Goal: Navigation & Orientation: Find specific page/section

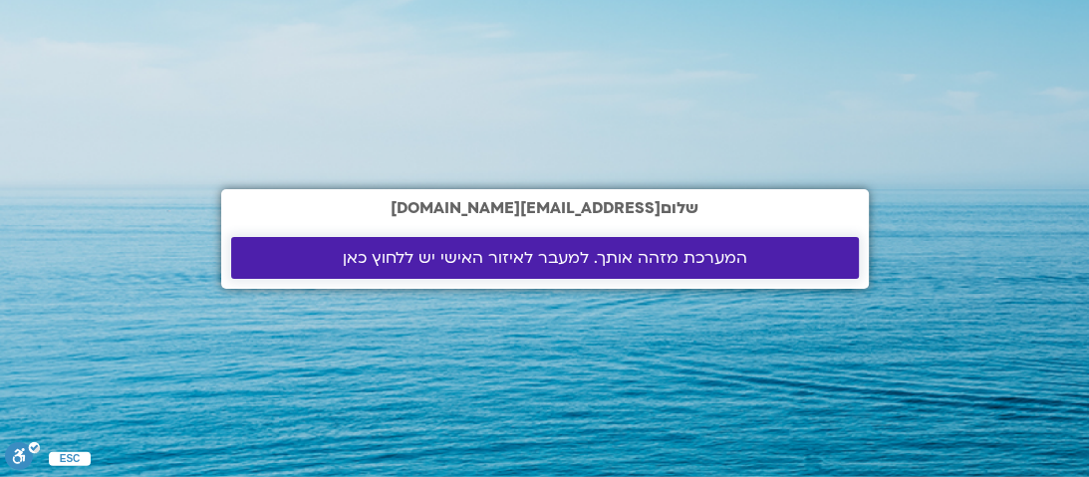
click at [574, 250] on span "המערכת מזהה אותך. למעבר לאיזור האישי יש ללחוץ כאן" at bounding box center [545, 258] width 405 height 18
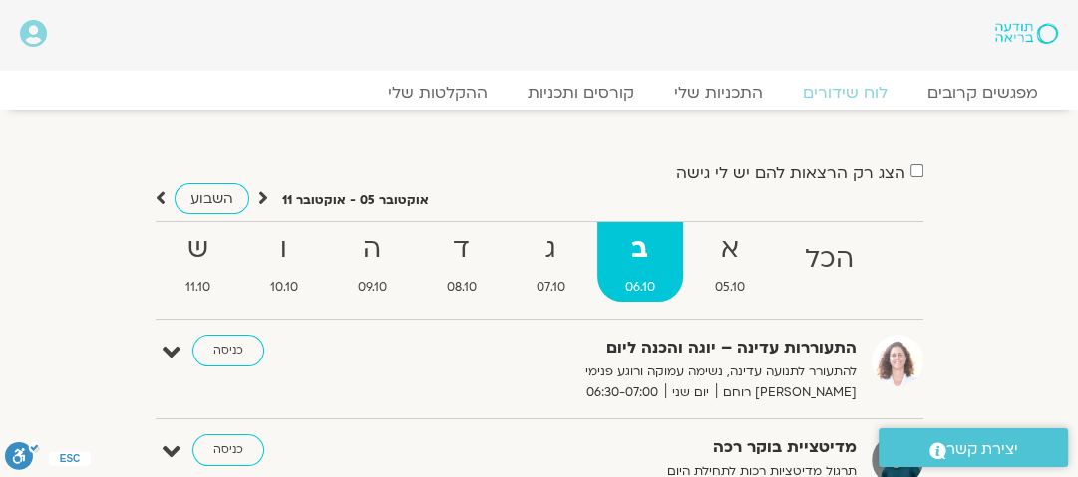
click at [633, 248] on strong "ב" at bounding box center [640, 249] width 86 height 45
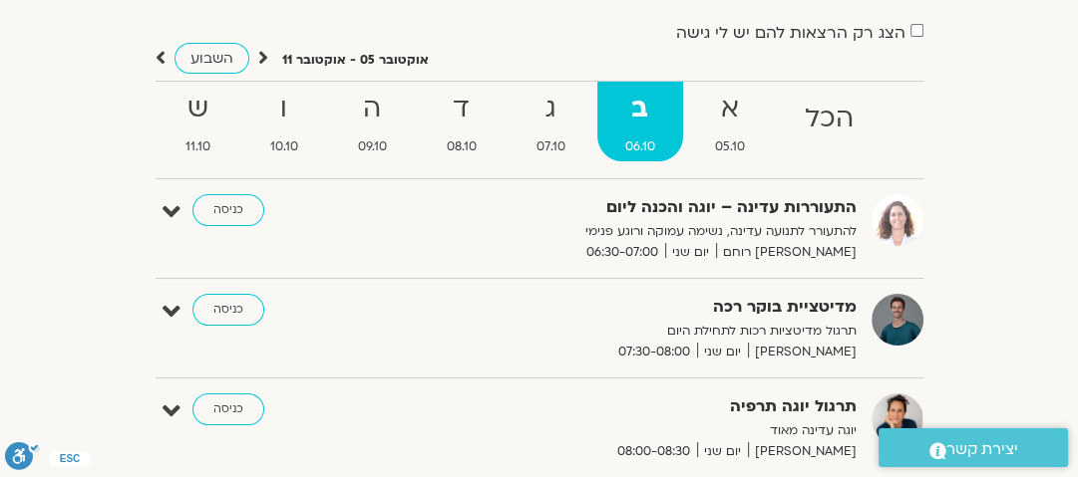
scroll to position [159, 0]
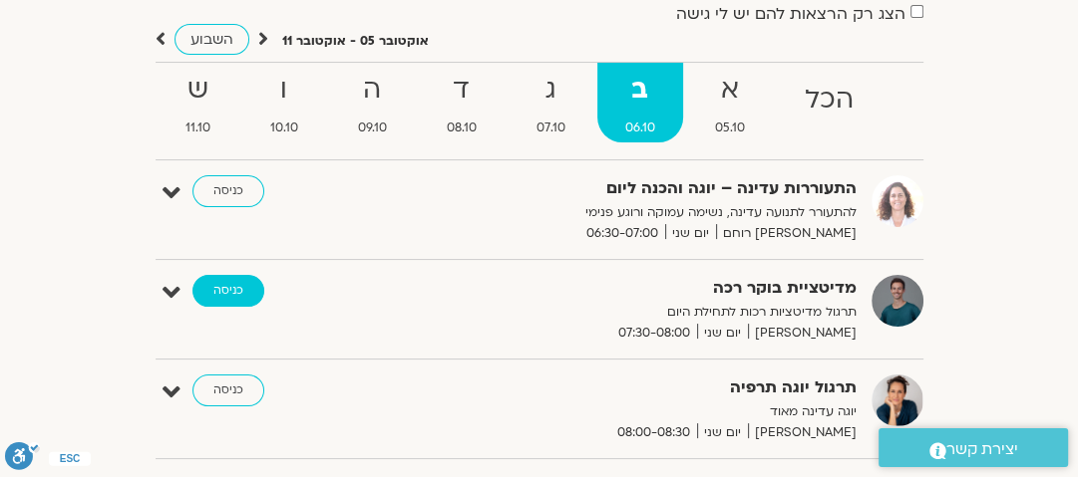
click at [235, 291] on link "כניסה" at bounding box center [228, 291] width 72 height 32
